Goal: Information Seeking & Learning: Learn about a topic

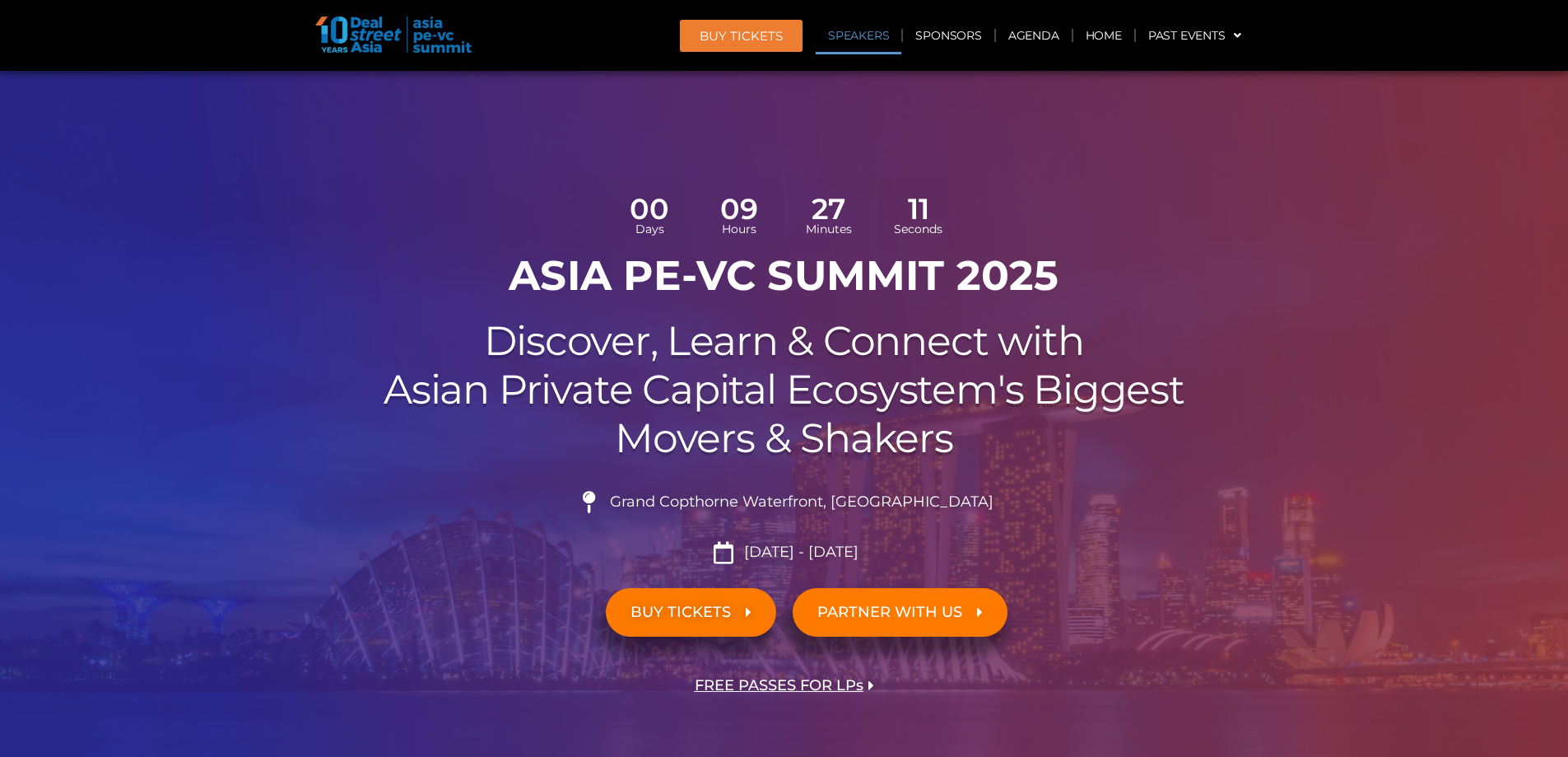
scroll to position [1879, 0]
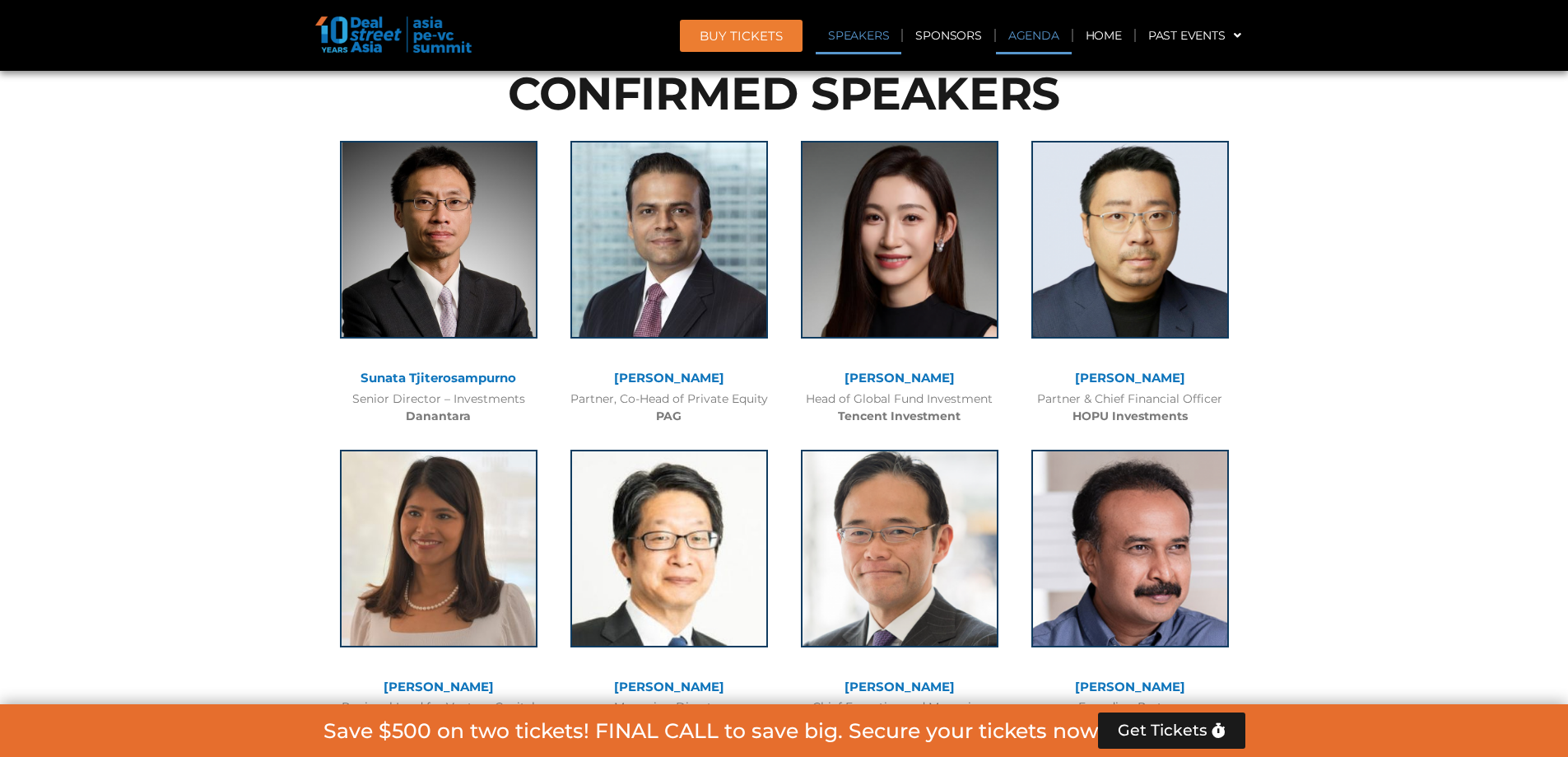
click at [1049, 43] on link "Agenda" at bounding box center [1034, 35] width 76 height 38
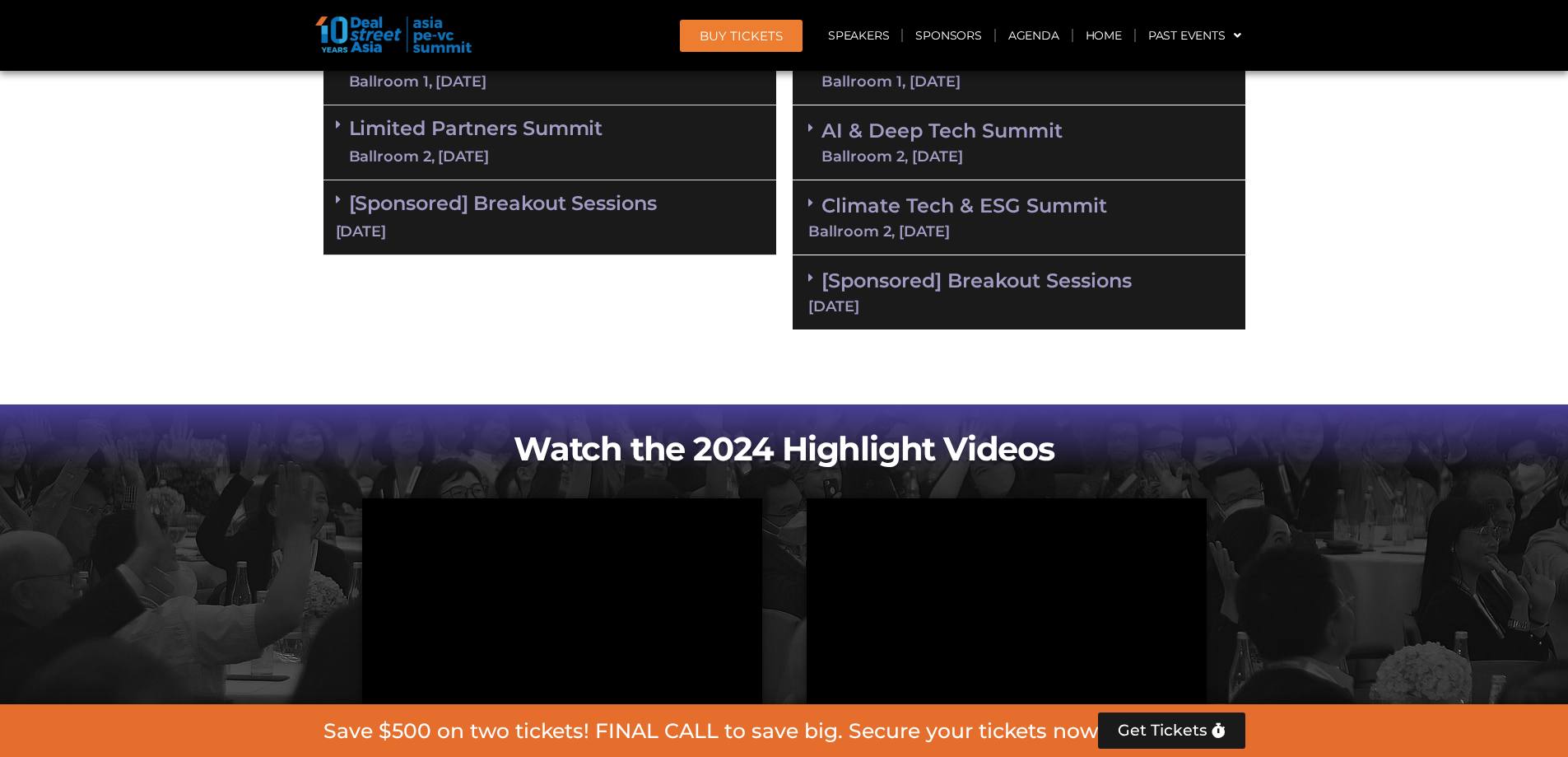
scroll to position [950, 0]
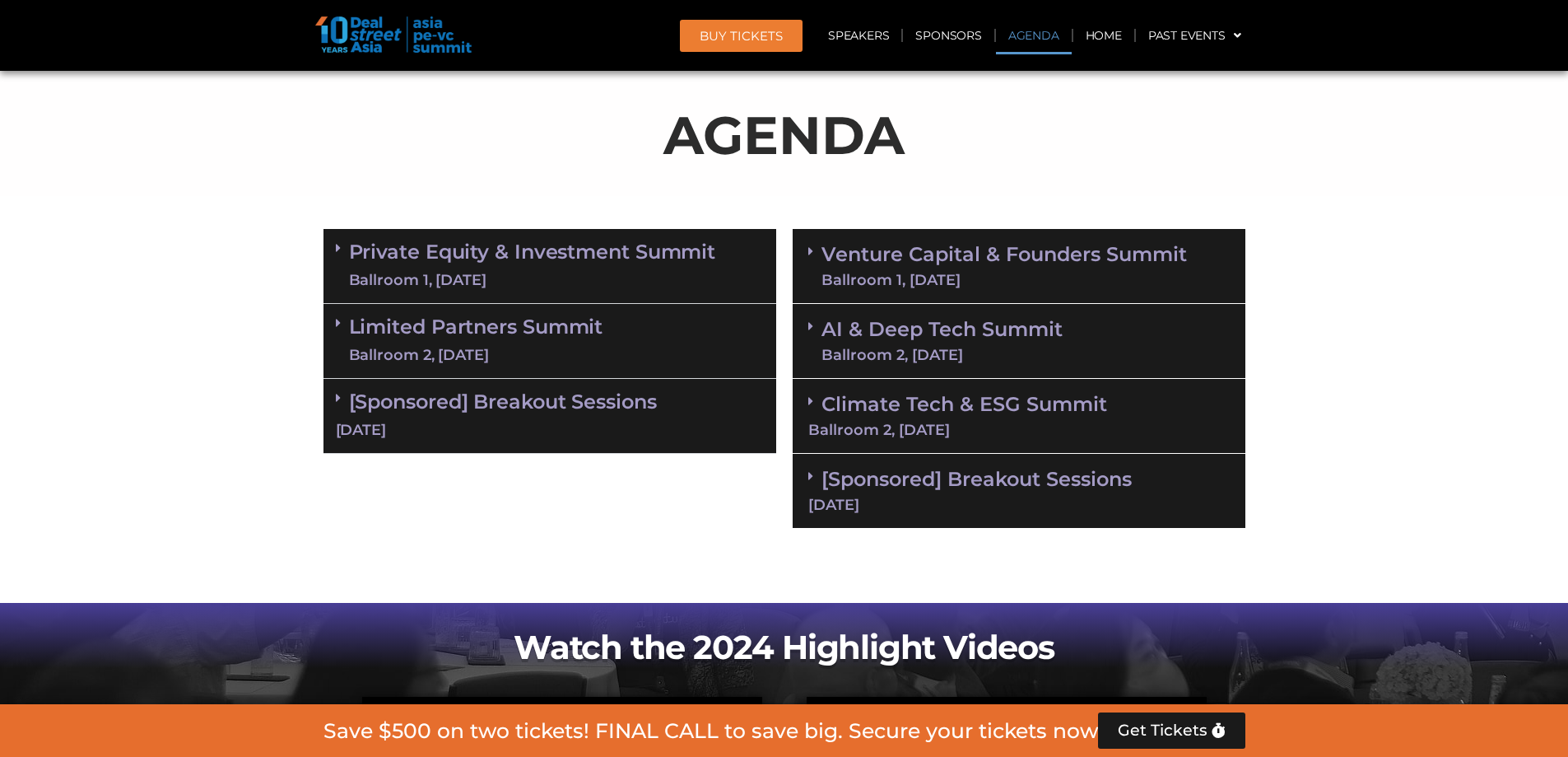
click at [666, 251] on link "Private Equity & Investment Summit Ballroom 1, [DATE]" at bounding box center [532, 266] width 367 height 50
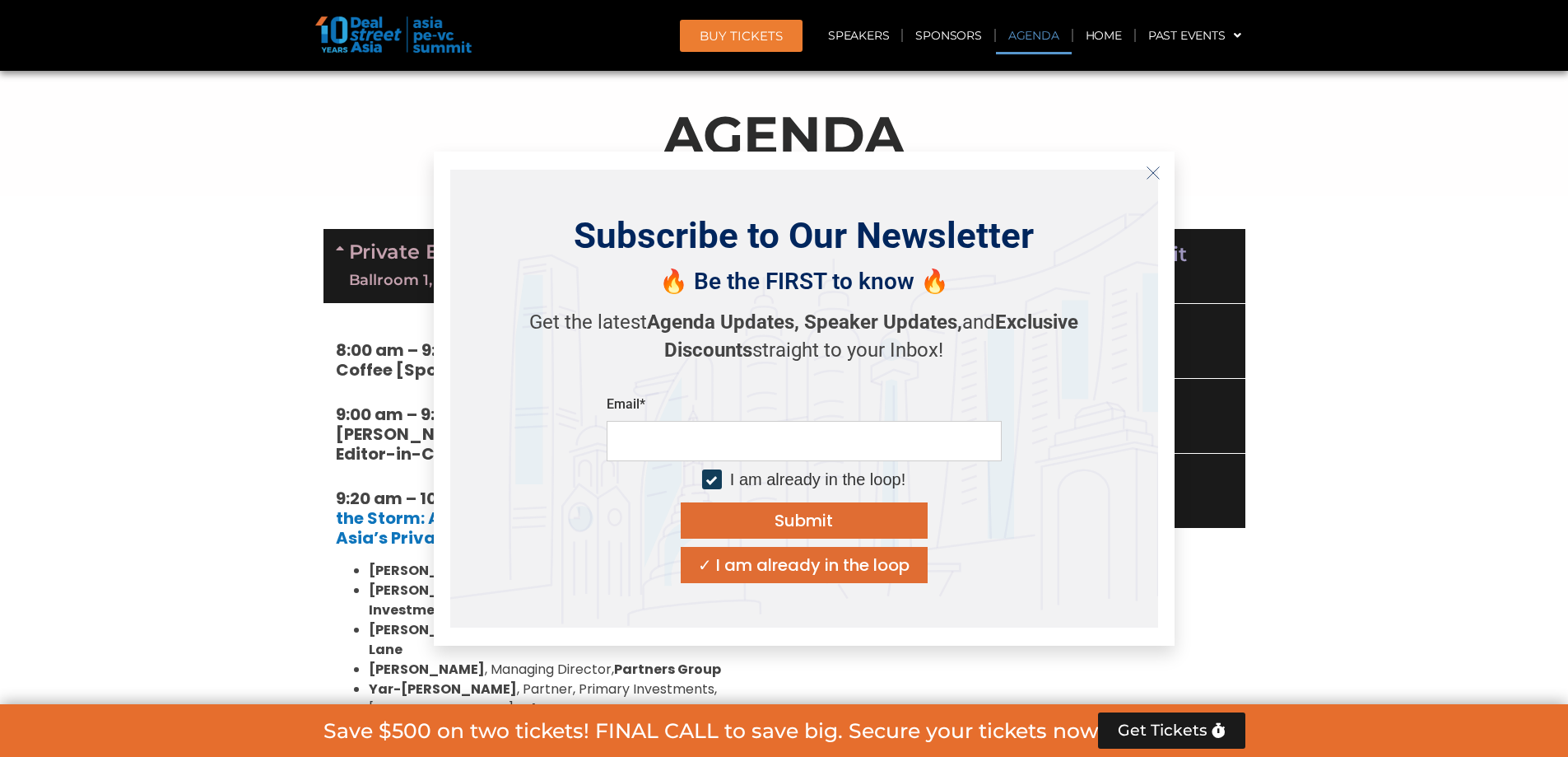
click at [1158, 173] on icon "Close" at bounding box center [1152, 172] width 15 height 15
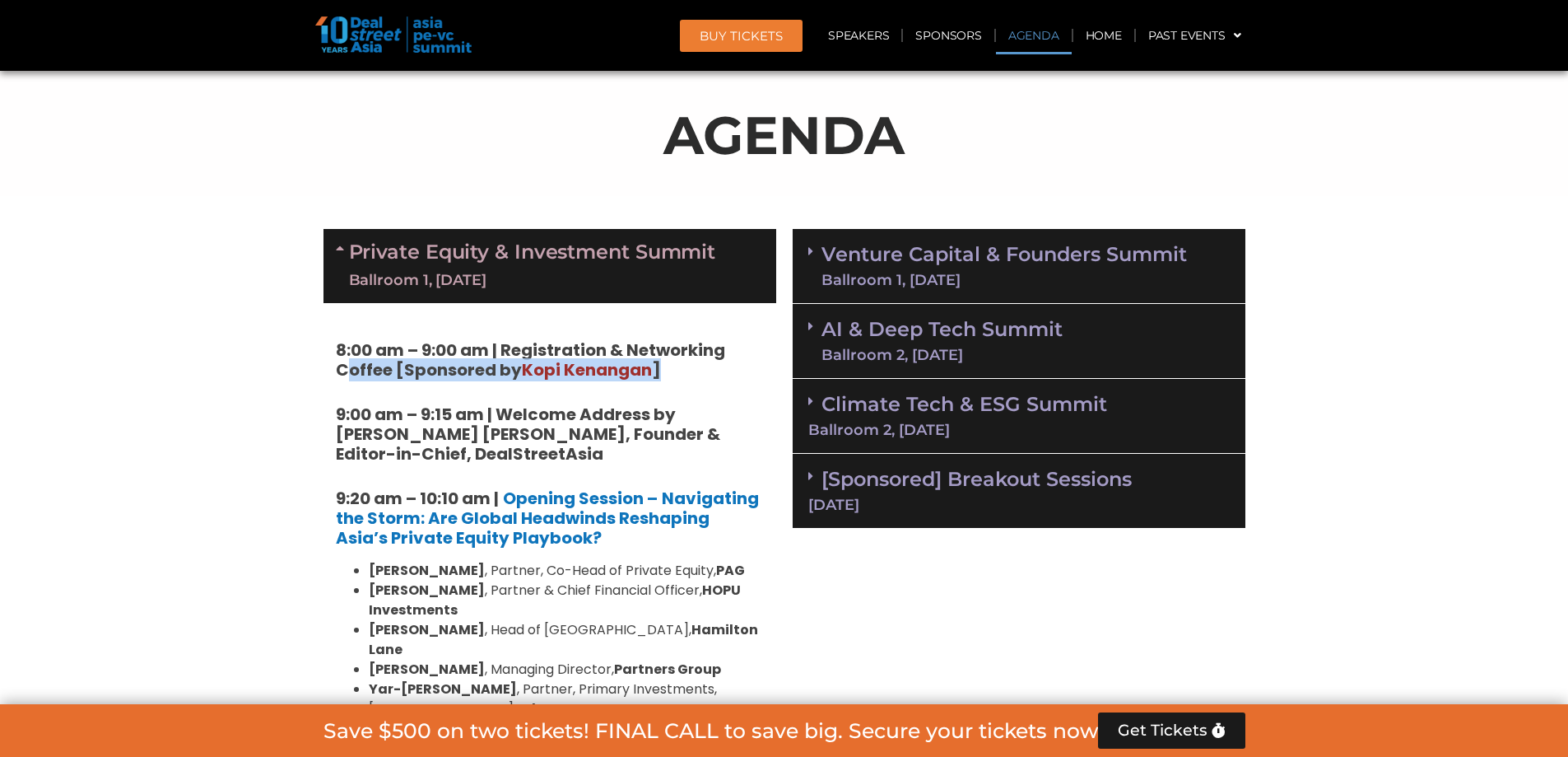
drag, startPoint x: 698, startPoint y: 369, endPoint x: 713, endPoint y: 305, distance: 65.7
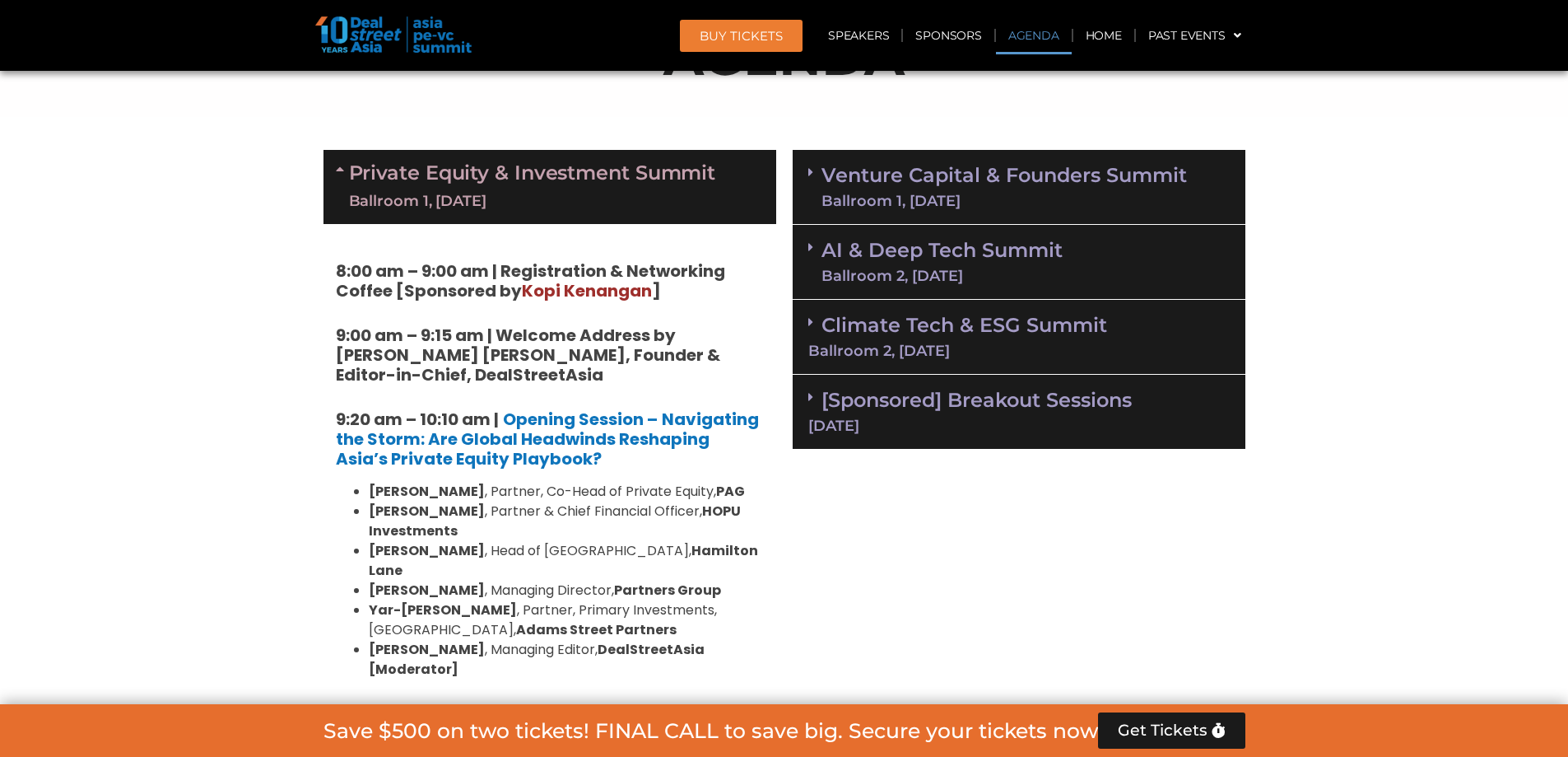
scroll to position [1032, 0]
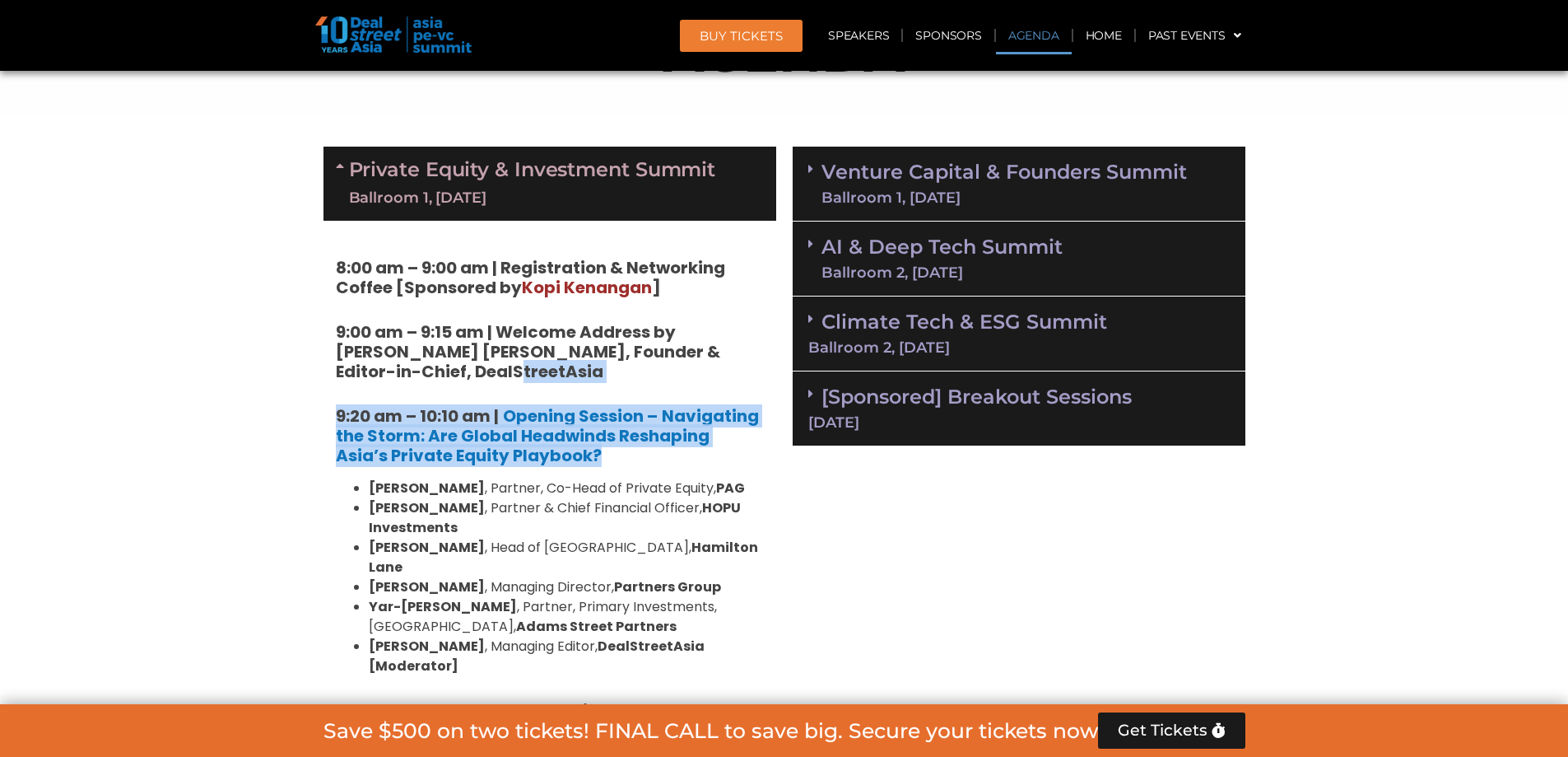
drag, startPoint x: 730, startPoint y: 440, endPoint x: 747, endPoint y: 351, distance: 90.6
click at [747, 356] on h5 "9:00 am – 9:15 am | Welcome Address by [PERSON_NAME] [PERSON_NAME], Founder & E…" at bounding box center [550, 351] width 428 height 59
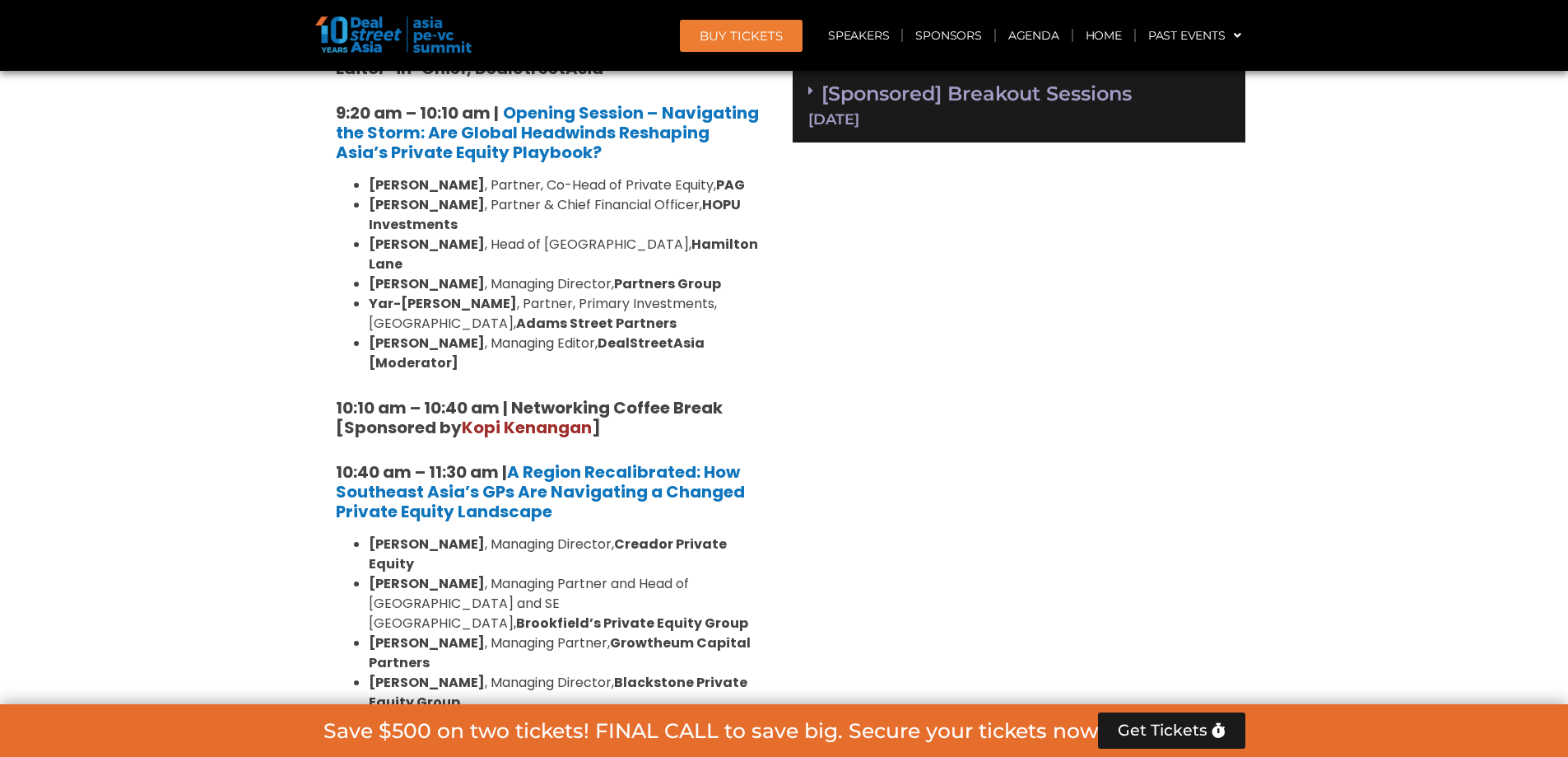
scroll to position [1362, 0]
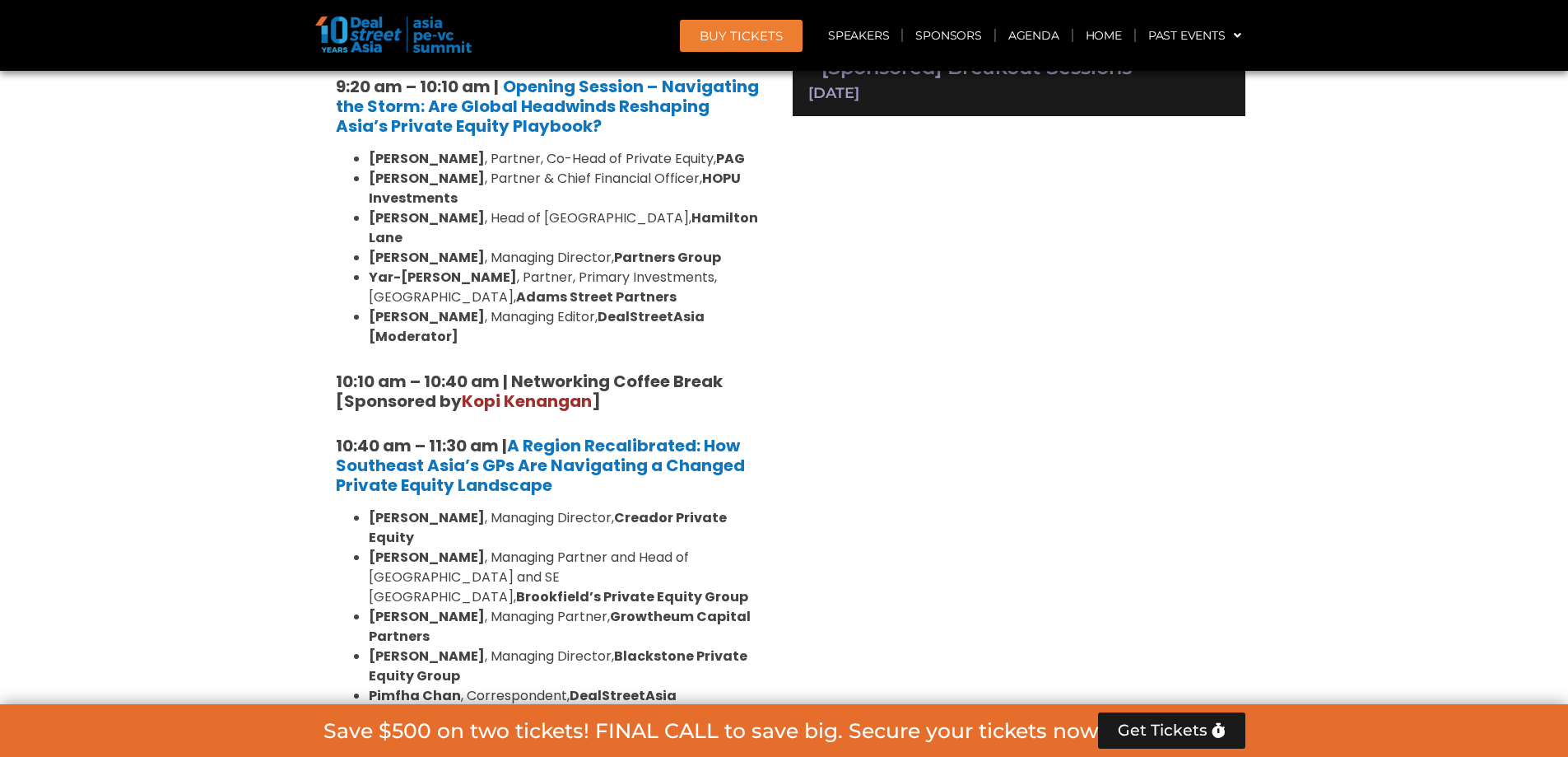
drag, startPoint x: 747, startPoint y: 411, endPoint x: 728, endPoint y: 366, distance: 48.8
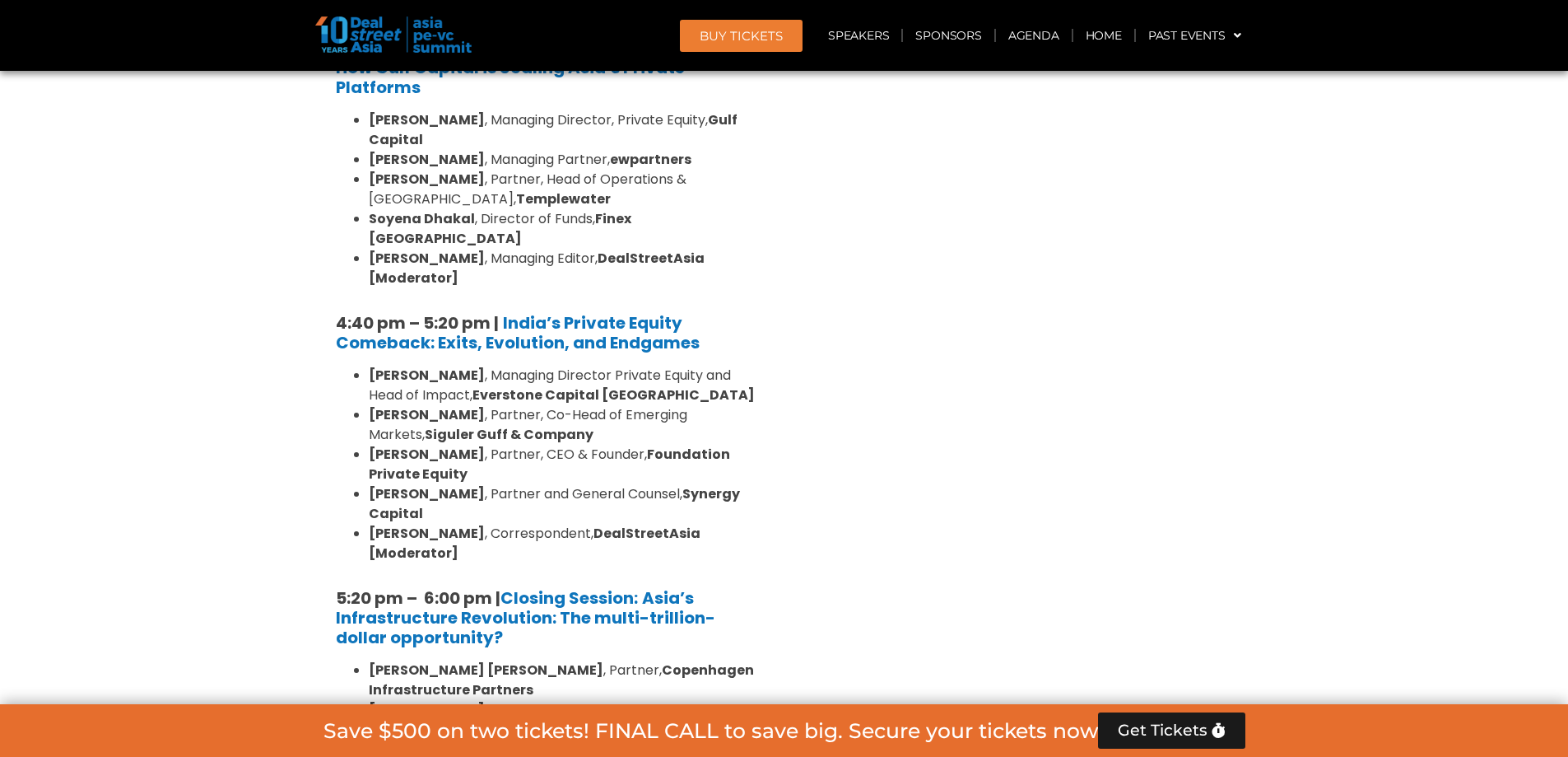
scroll to position [3173, 0]
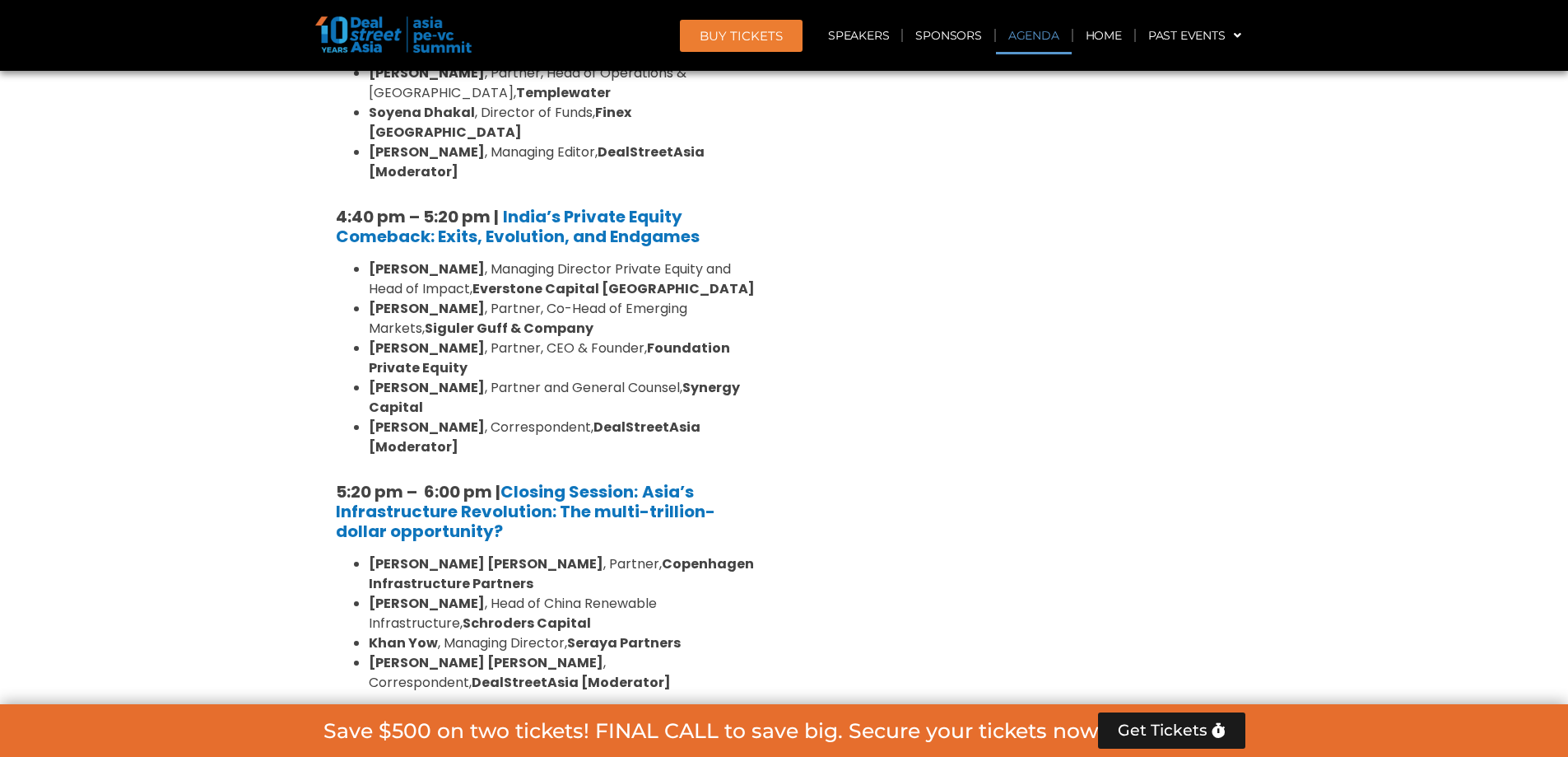
click at [1033, 41] on link "Agenda" at bounding box center [1034, 35] width 76 height 38
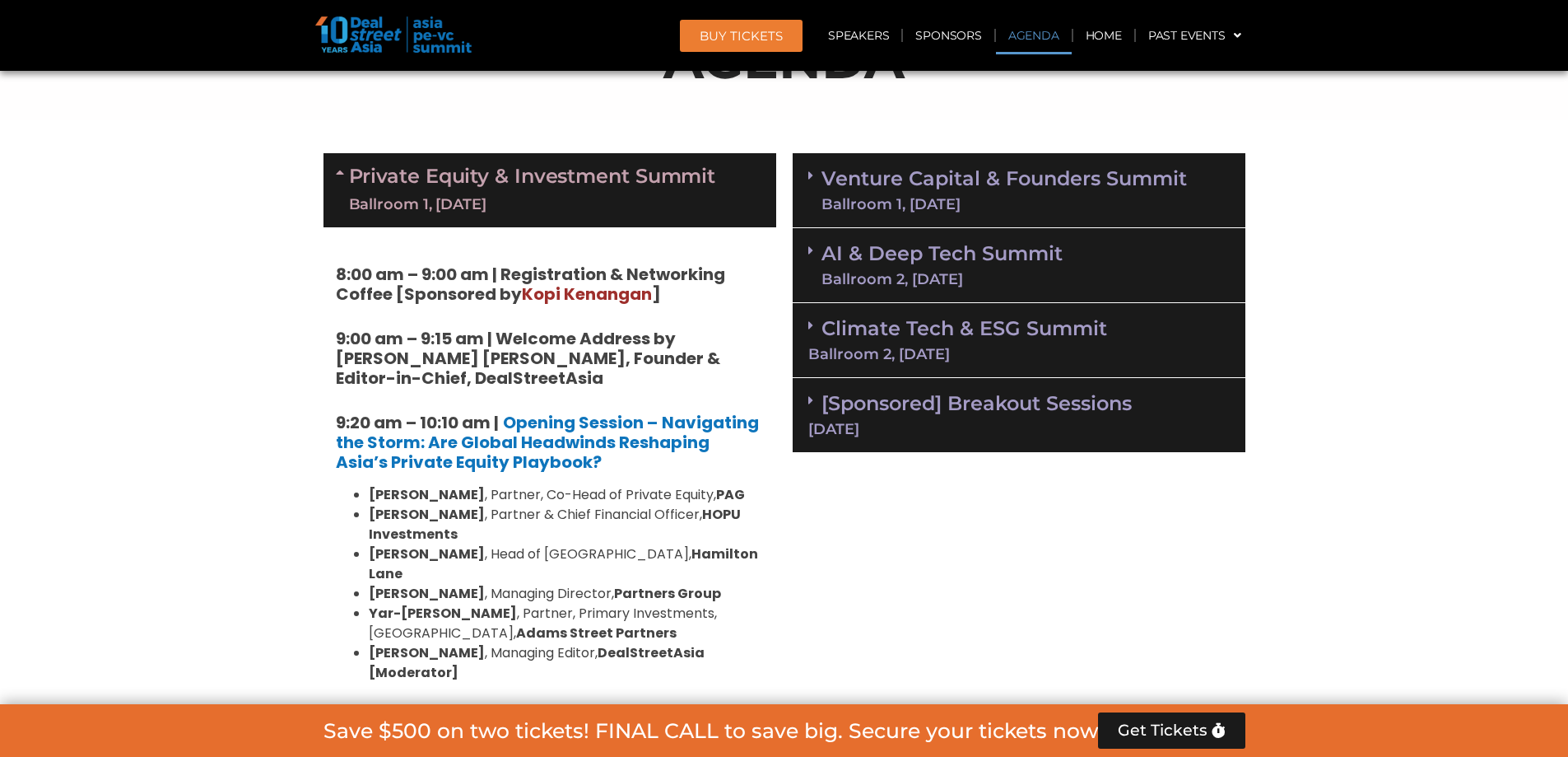
scroll to position [950, 0]
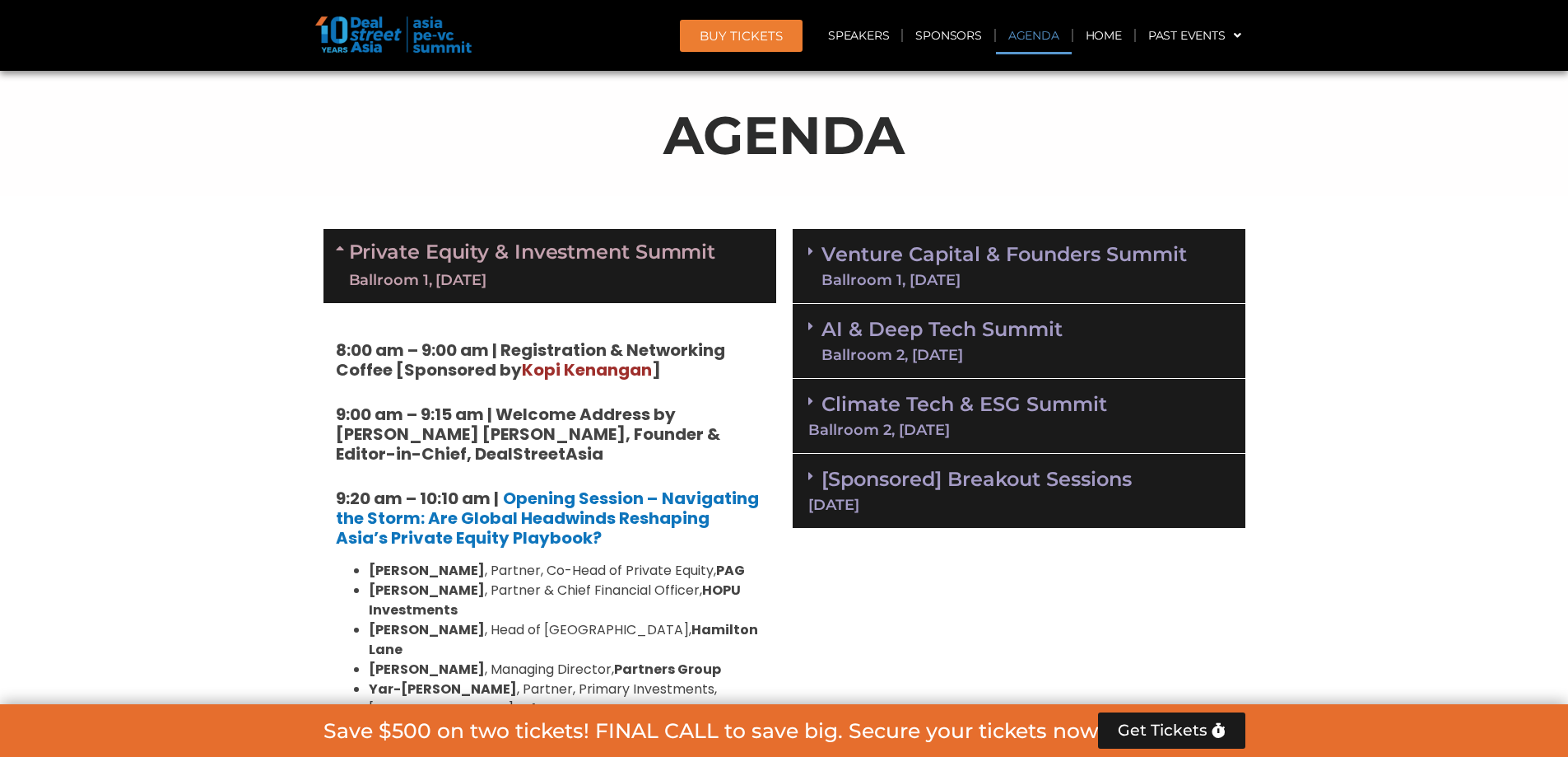
click at [998, 341] on link "AI & Deep Tech Summit Ballroom 2, [DATE]" at bounding box center [942, 340] width 241 height 43
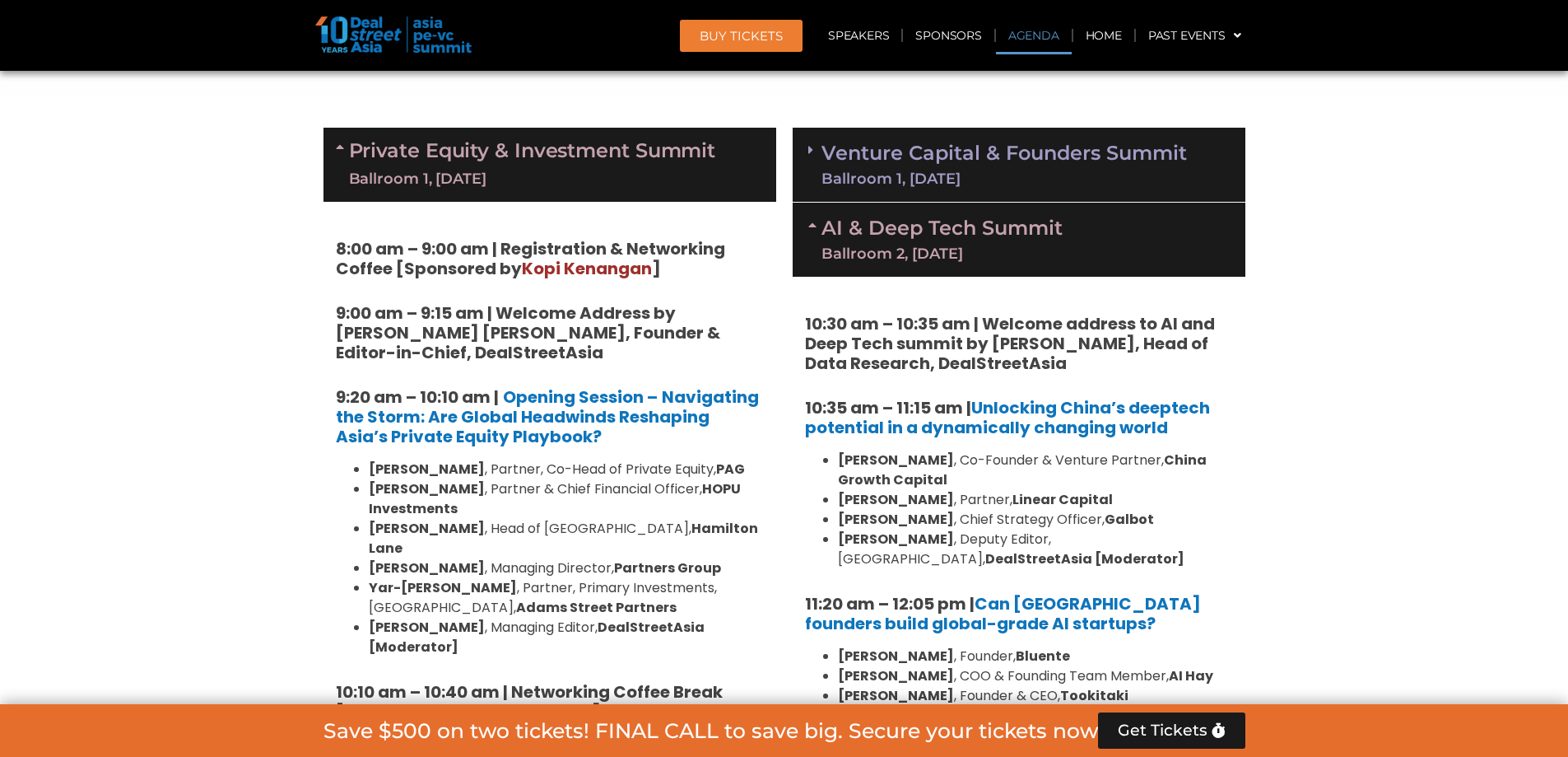
scroll to position [1032, 0]
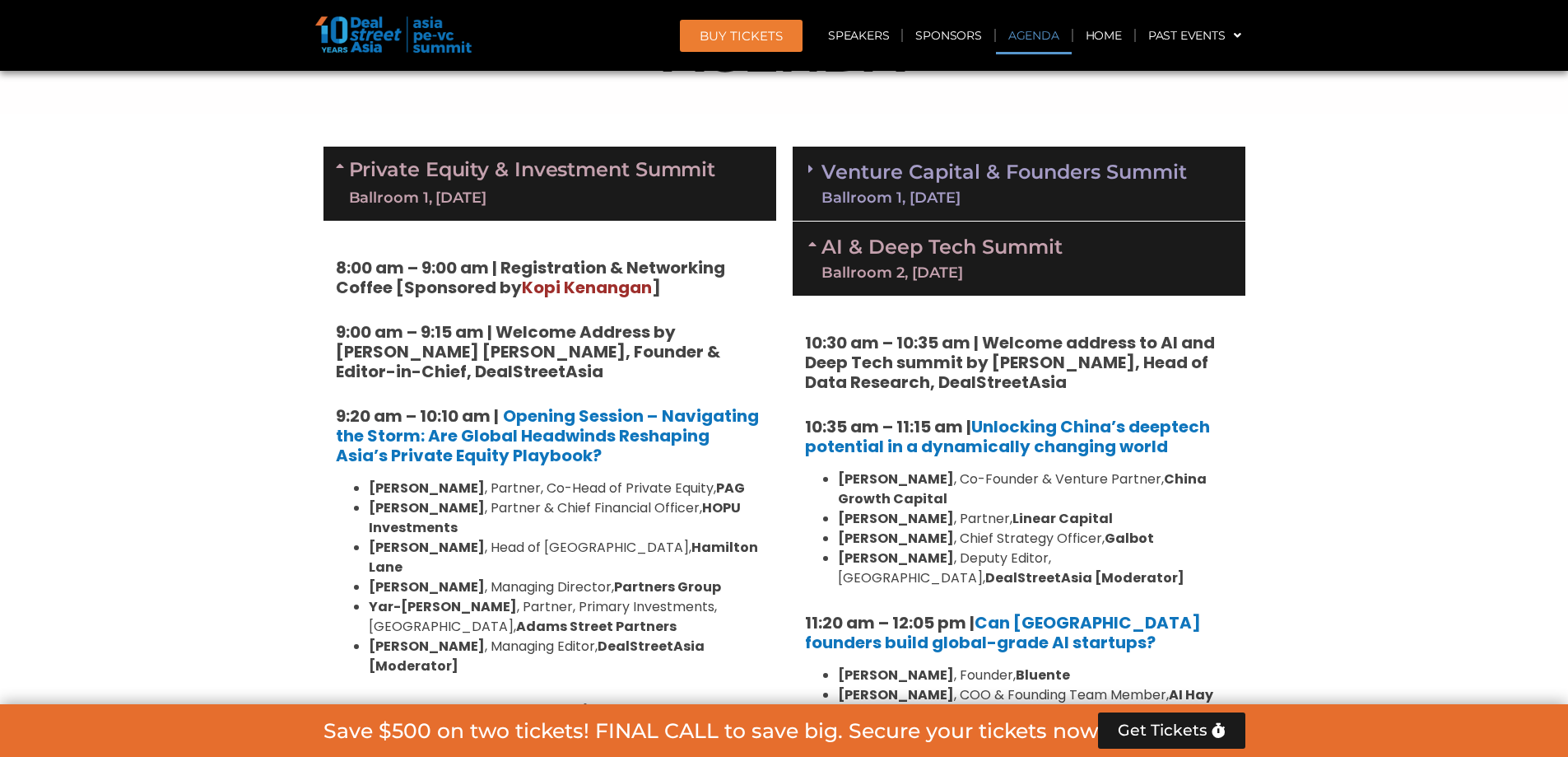
click at [911, 174] on link "Venture Capital & Founders​ Summit Ballroom 1, [DATE]" at bounding box center [1004, 184] width 365 height 43
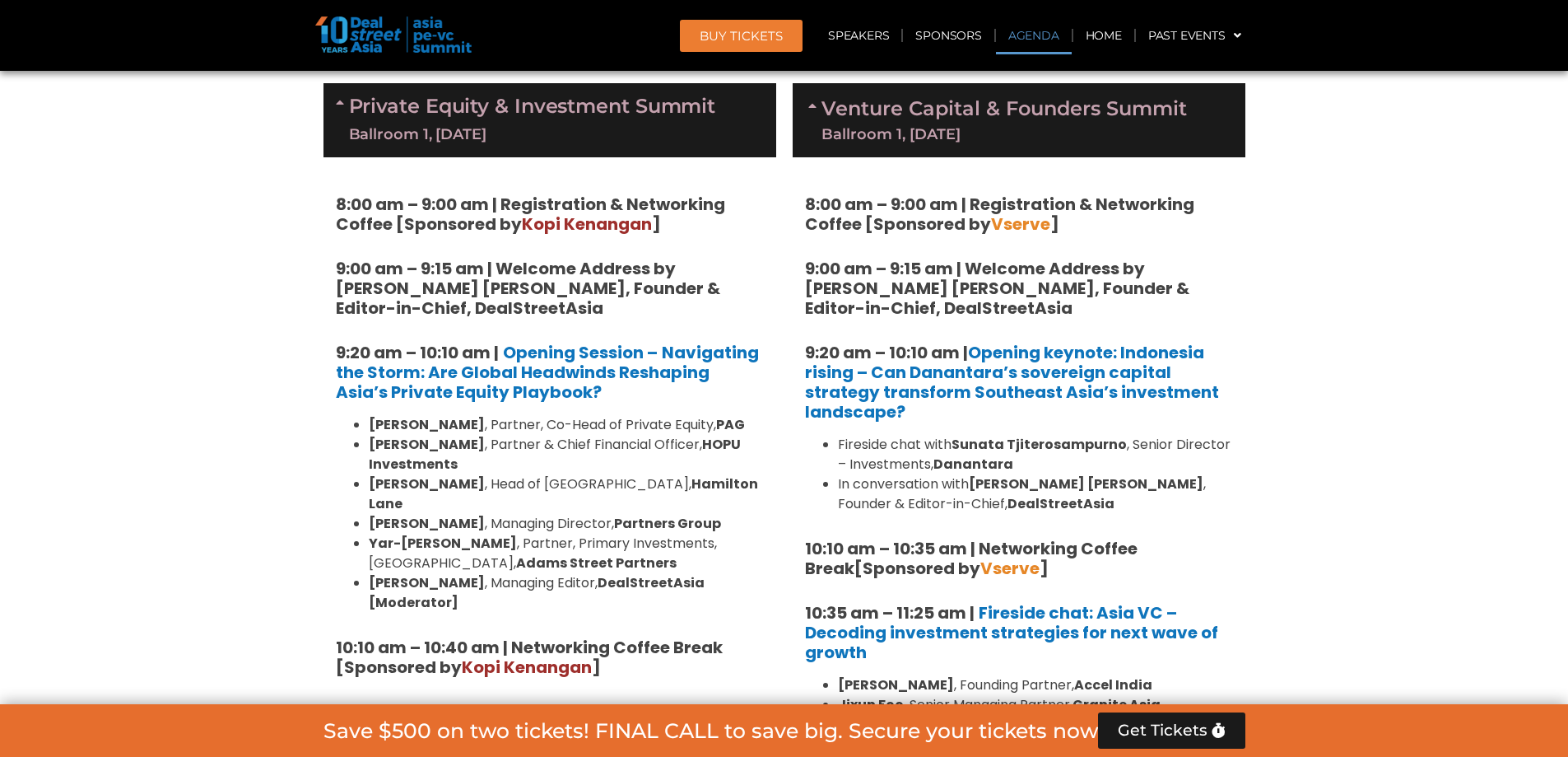
scroll to position [1115, 0]
